Goal: Task Accomplishment & Management: Use online tool/utility

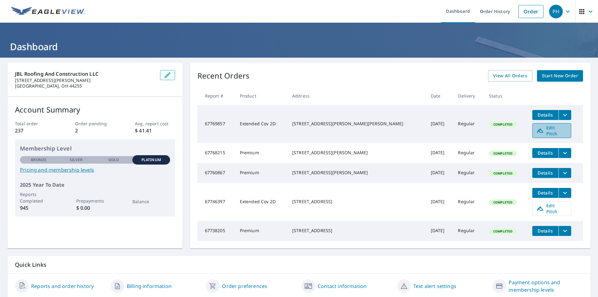
click at [546, 129] on span "Edit Pitch" at bounding box center [552, 131] width 31 height 12
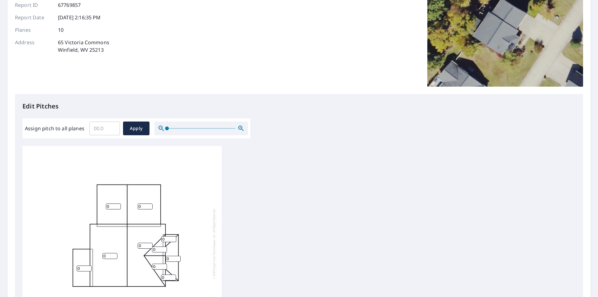
scroll to position [62, 0]
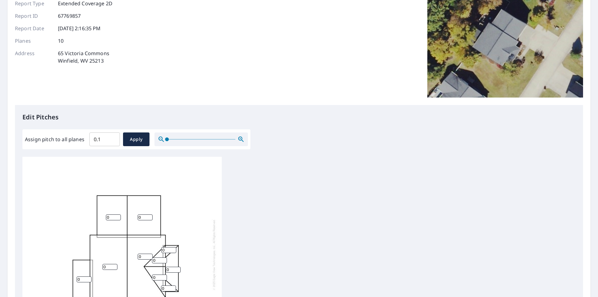
click at [113, 138] on input "0.1" at bounding box center [104, 139] width 31 height 17
click at [113, 138] on input "0.2" at bounding box center [104, 139] width 31 height 17
click at [113, 138] on input "0.3" at bounding box center [104, 139] width 31 height 17
click at [113, 138] on input "0.4" at bounding box center [104, 139] width 31 height 17
click at [113, 138] on input "6.5" at bounding box center [104, 139] width 31 height 17
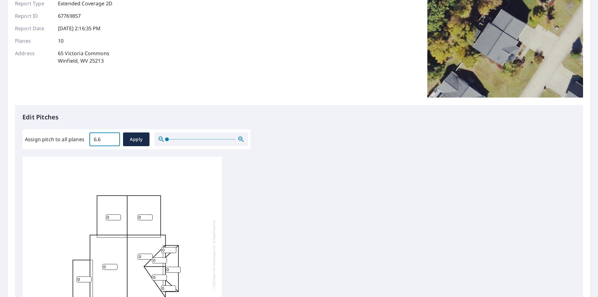
click at [113, 138] on input "6.6" at bounding box center [104, 139] width 31 height 17
click at [113, 138] on input "6.7" at bounding box center [104, 139] width 31 height 17
click at [113, 138] on input "6.8" at bounding box center [104, 139] width 31 height 17
click at [113, 138] on input "6.9" at bounding box center [104, 139] width 31 height 17
type input "7"
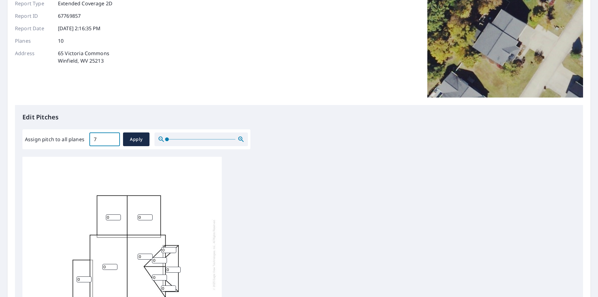
click at [113, 138] on input "7" at bounding box center [104, 139] width 31 height 17
click at [135, 138] on span "Apply" at bounding box center [136, 140] width 17 height 8
type input "7"
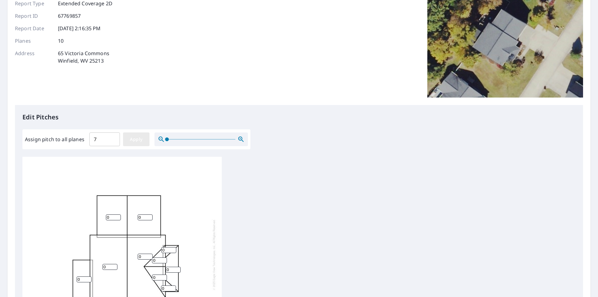
type input "7"
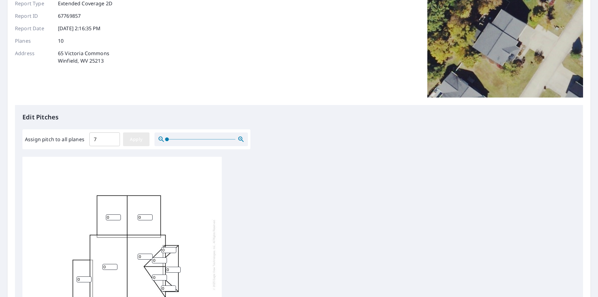
type input "7"
click at [138, 143] on span "Apply" at bounding box center [136, 140] width 17 height 8
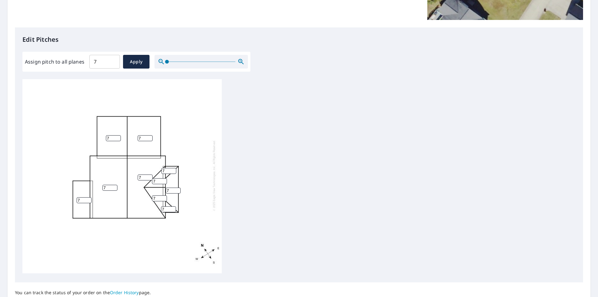
scroll to position [187, 0]
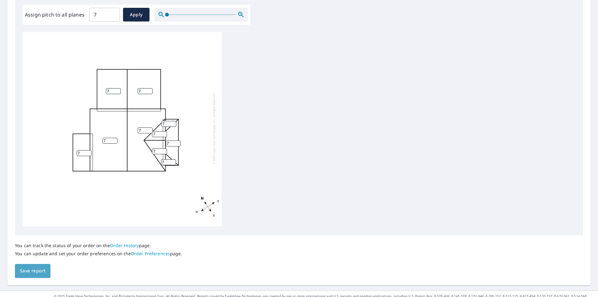
click at [40, 273] on span "Save report" at bounding box center [33, 271] width 26 height 8
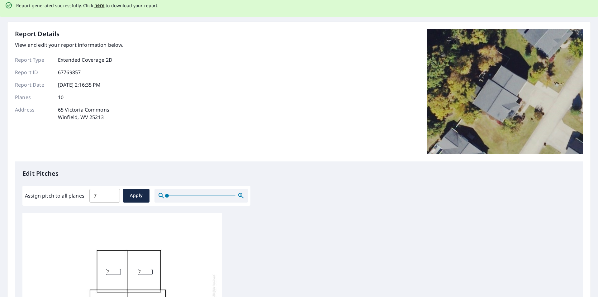
scroll to position [0, 0]
